Goal: Task Accomplishment & Management: Manage account settings

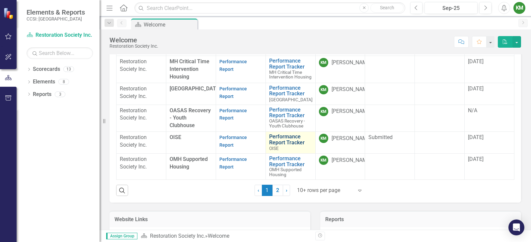
scroll to position [230, 0]
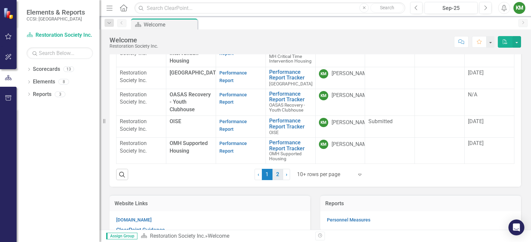
click at [275, 175] on link "2" at bounding box center [277, 174] width 11 height 11
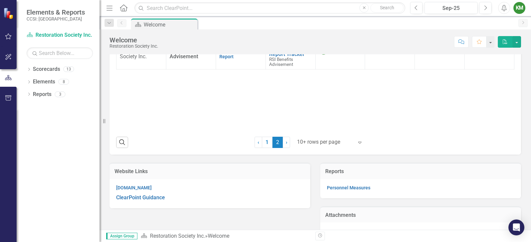
scroll to position [164, 0]
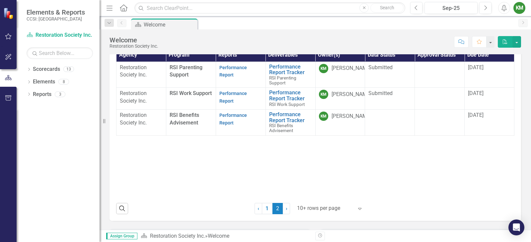
click at [243, 88] on td "Performance Report" at bounding box center [241, 99] width 50 height 22
click at [242, 91] on link "Performance Report" at bounding box center [233, 97] width 28 height 13
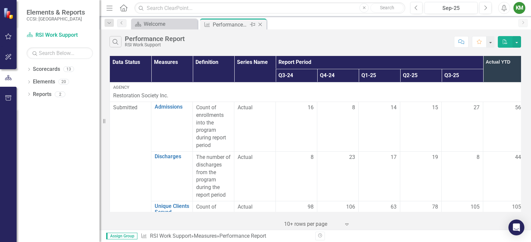
click at [259, 25] on icon "Close" at bounding box center [260, 24] width 7 height 5
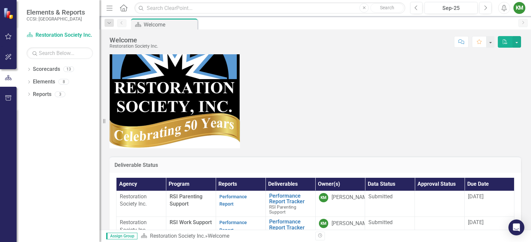
scroll to position [166, 0]
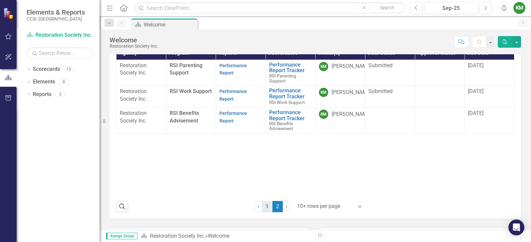
click at [266, 207] on link "1" at bounding box center [267, 206] width 11 height 11
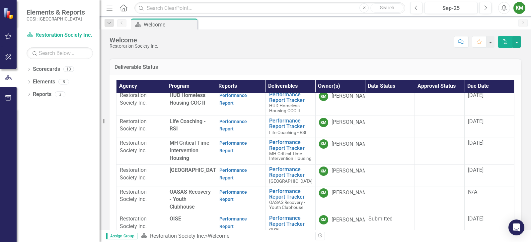
scroll to position [73, 0]
click at [238, 168] on link "Performance Report" at bounding box center [233, 174] width 28 height 13
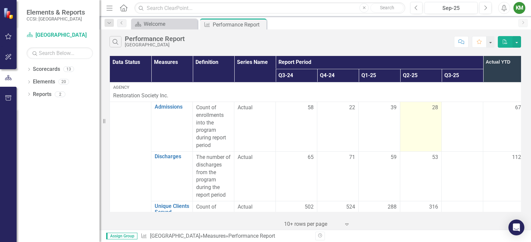
click at [438, 140] on td "28" at bounding box center [420, 127] width 41 height 50
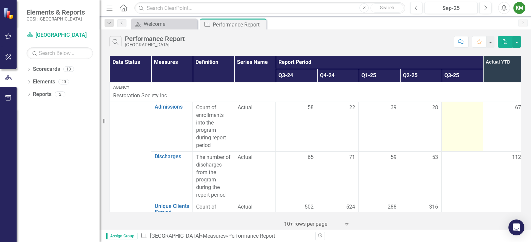
click at [451, 108] on div at bounding box center [462, 108] width 34 height 8
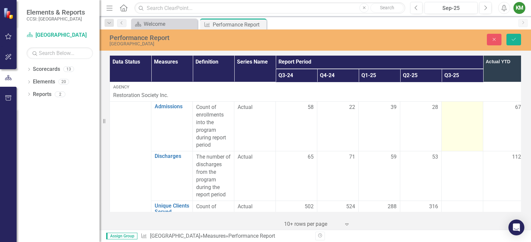
click at [451, 107] on div at bounding box center [462, 108] width 34 height 8
click at [451, 107] on input "number" at bounding box center [462, 110] width 34 height 12
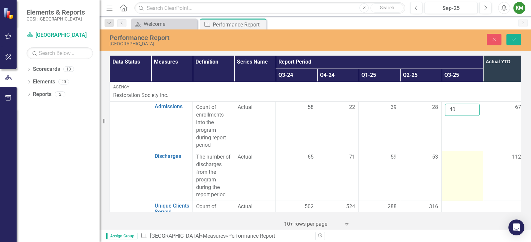
type input "40"
click at [457, 161] on div at bounding box center [462, 158] width 34 height 8
click at [454, 160] on input "number" at bounding box center [462, 160] width 34 height 12
click at [461, 157] on input "number" at bounding box center [462, 160] width 34 height 12
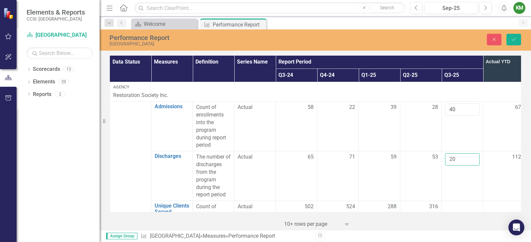
scroll to position [34, 0]
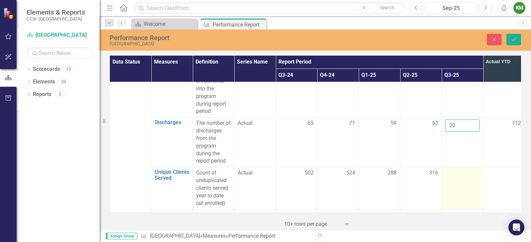
type input "20"
click at [451, 178] on td at bounding box center [461, 188] width 41 height 42
click at [452, 176] on input "number" at bounding box center [462, 175] width 34 height 12
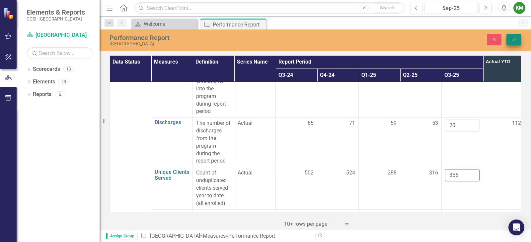
type input "356"
click at [518, 37] on button "Save" at bounding box center [513, 40] width 15 height 12
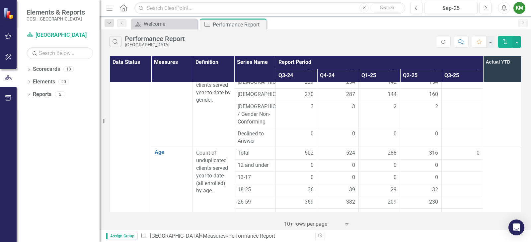
scroll to position [431, 0]
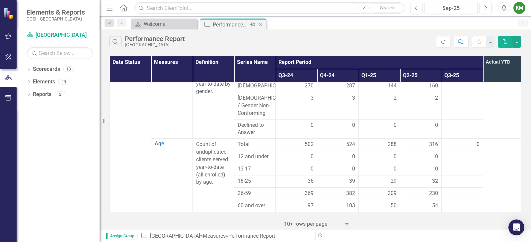
click at [261, 26] on icon "Close" at bounding box center [260, 24] width 7 height 5
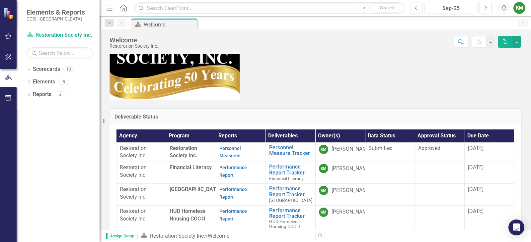
scroll to position [133, 0]
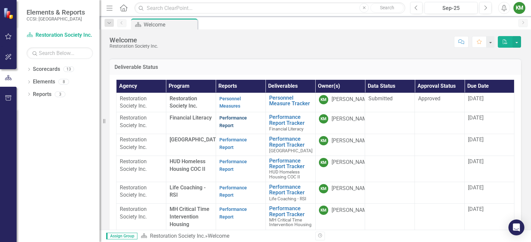
click at [231, 120] on link "Performance Report" at bounding box center [233, 121] width 28 height 13
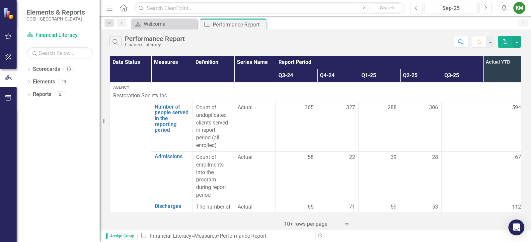
click at [461, 40] on icon "button" at bounding box center [461, 41] width 6 height 5
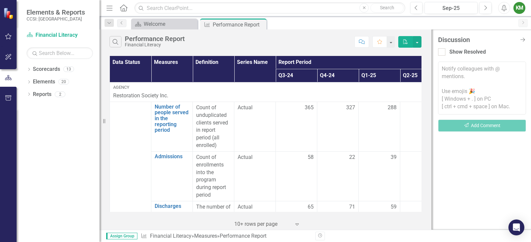
click at [475, 74] on textarea at bounding box center [482, 88] width 88 height 53
